Goal: Task Accomplishment & Management: Complete application form

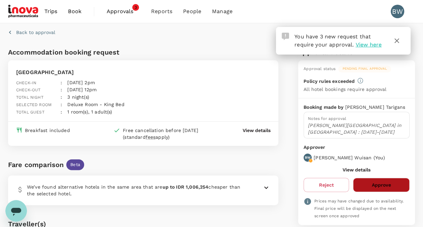
click at [389, 188] on button "Approve" at bounding box center [381, 185] width 57 height 14
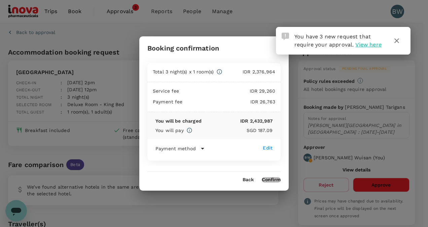
click at [273, 180] on button "Confirm" at bounding box center [271, 179] width 19 height 5
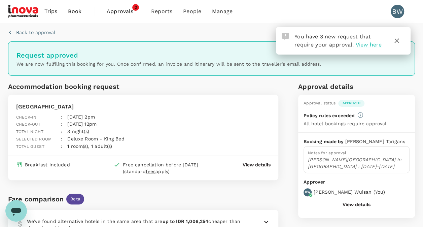
click at [375, 46] on span "View here" at bounding box center [368, 44] width 26 height 6
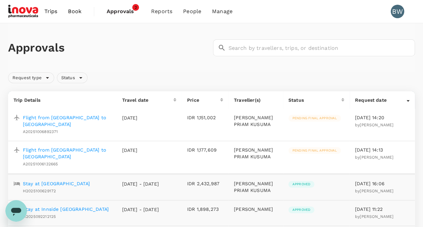
click at [62, 119] on p "Flight from [GEOGRAPHIC_DATA] to [GEOGRAPHIC_DATA]" at bounding box center [67, 120] width 88 height 13
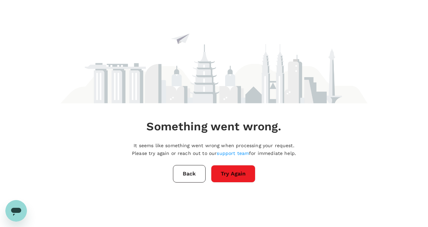
click at [230, 174] on button "Try Again" at bounding box center [233, 174] width 44 height 18
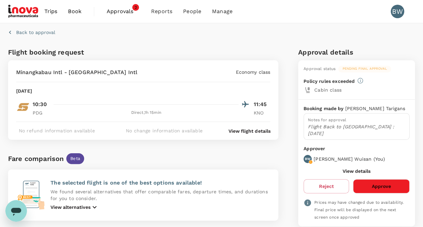
click at [394, 179] on button "Approve" at bounding box center [381, 186] width 57 height 14
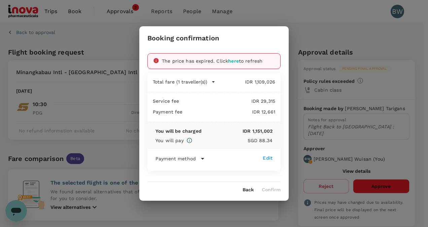
click at [236, 63] on span "here" at bounding box center [233, 60] width 11 height 5
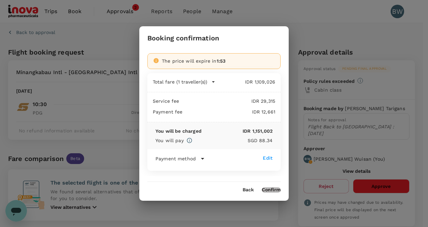
click at [277, 191] on button "Confirm" at bounding box center [271, 189] width 19 height 5
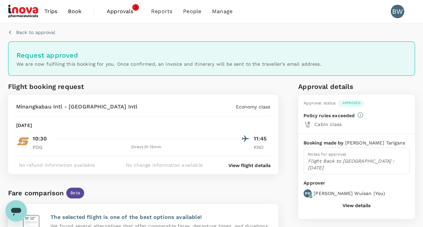
click at [126, 11] on span "Approvals" at bounding box center [124, 11] width 34 height 8
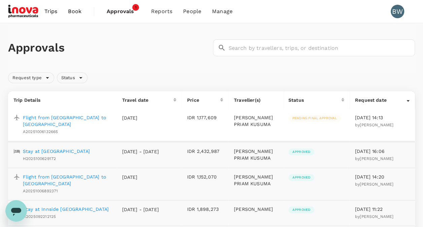
click at [84, 118] on p "Flight from [GEOGRAPHIC_DATA] to [GEOGRAPHIC_DATA]" at bounding box center [67, 120] width 88 height 13
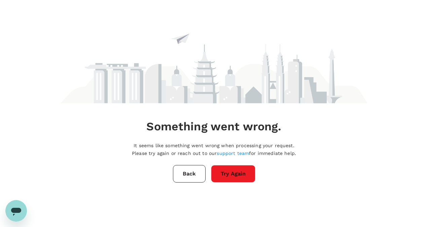
click at [219, 181] on button "Try Again" at bounding box center [233, 174] width 44 height 18
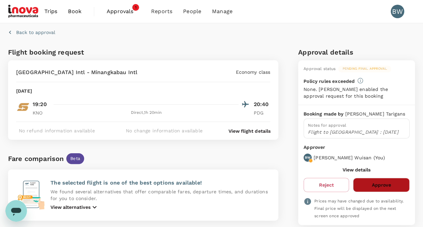
click at [397, 181] on button "Approve" at bounding box center [381, 185] width 57 height 14
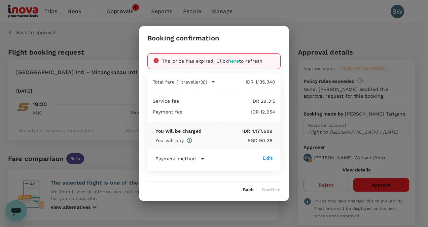
click at [232, 60] on span "here" at bounding box center [233, 60] width 11 height 5
click at [234, 61] on span "here" at bounding box center [233, 60] width 11 height 5
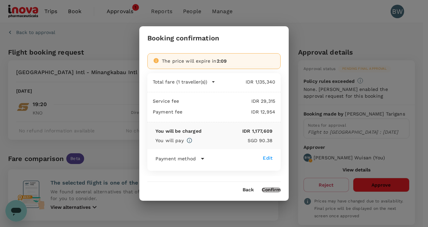
click at [268, 190] on button "Confirm" at bounding box center [271, 189] width 19 height 5
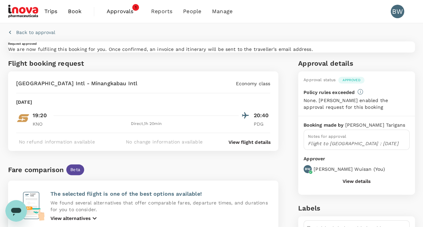
click at [116, 11] on span "Approvals" at bounding box center [124, 11] width 34 height 8
